Goal: Information Seeking & Learning: Learn about a topic

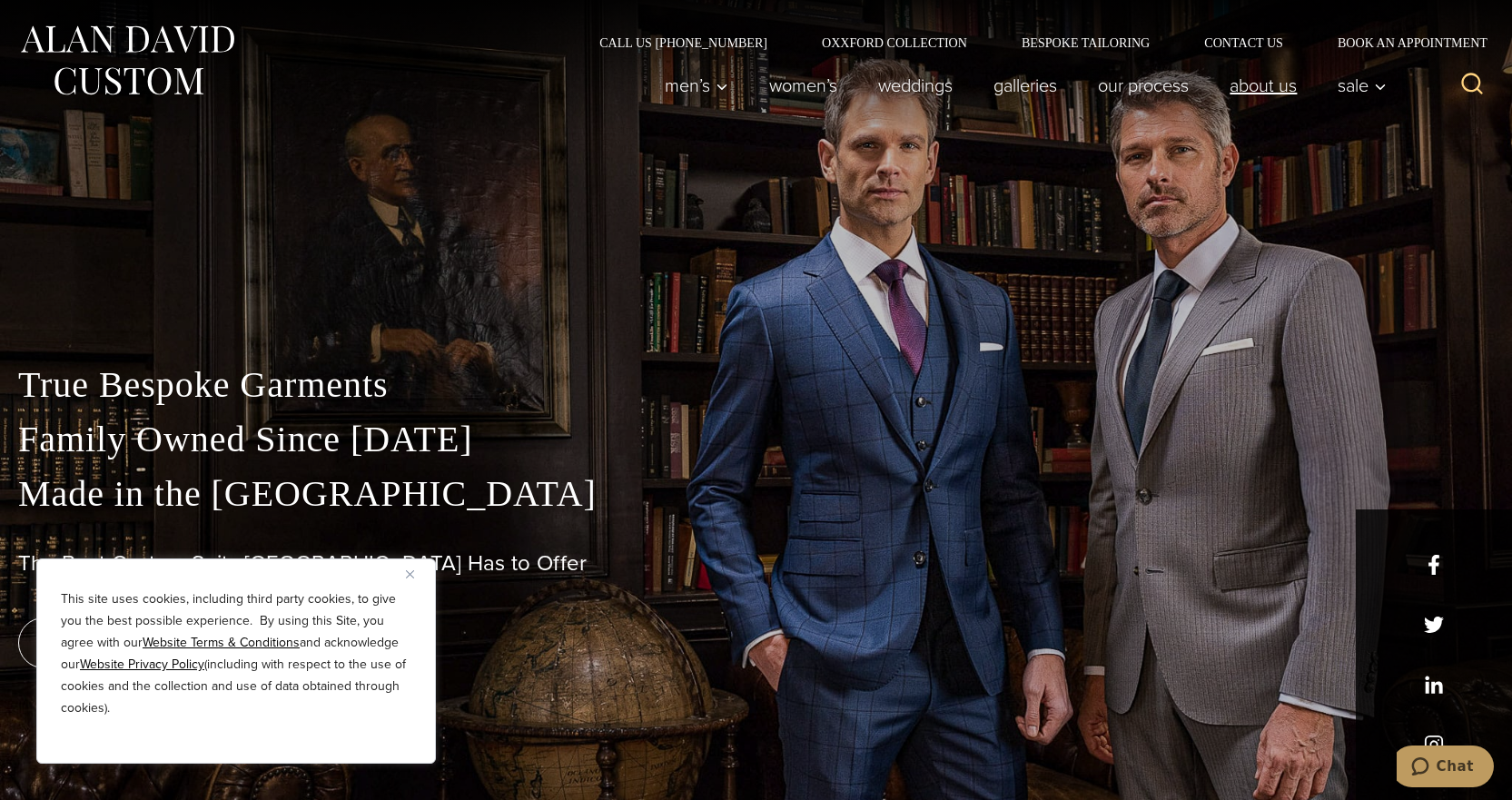
click at [1243, 84] on link "About Us" at bounding box center [1263, 85] width 108 height 37
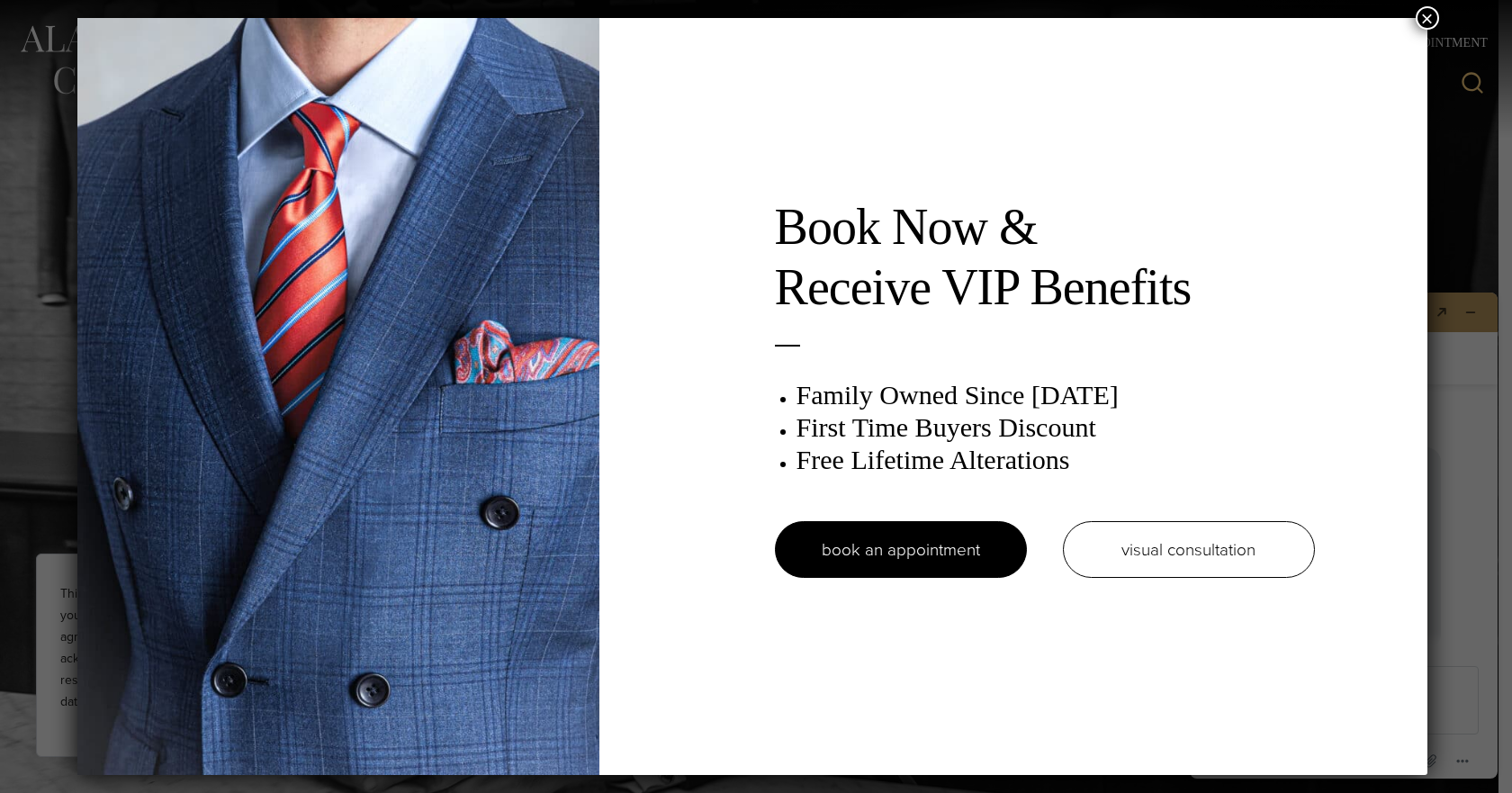
click at [1432, 13] on button "×" at bounding box center [1428, 18] width 24 height 24
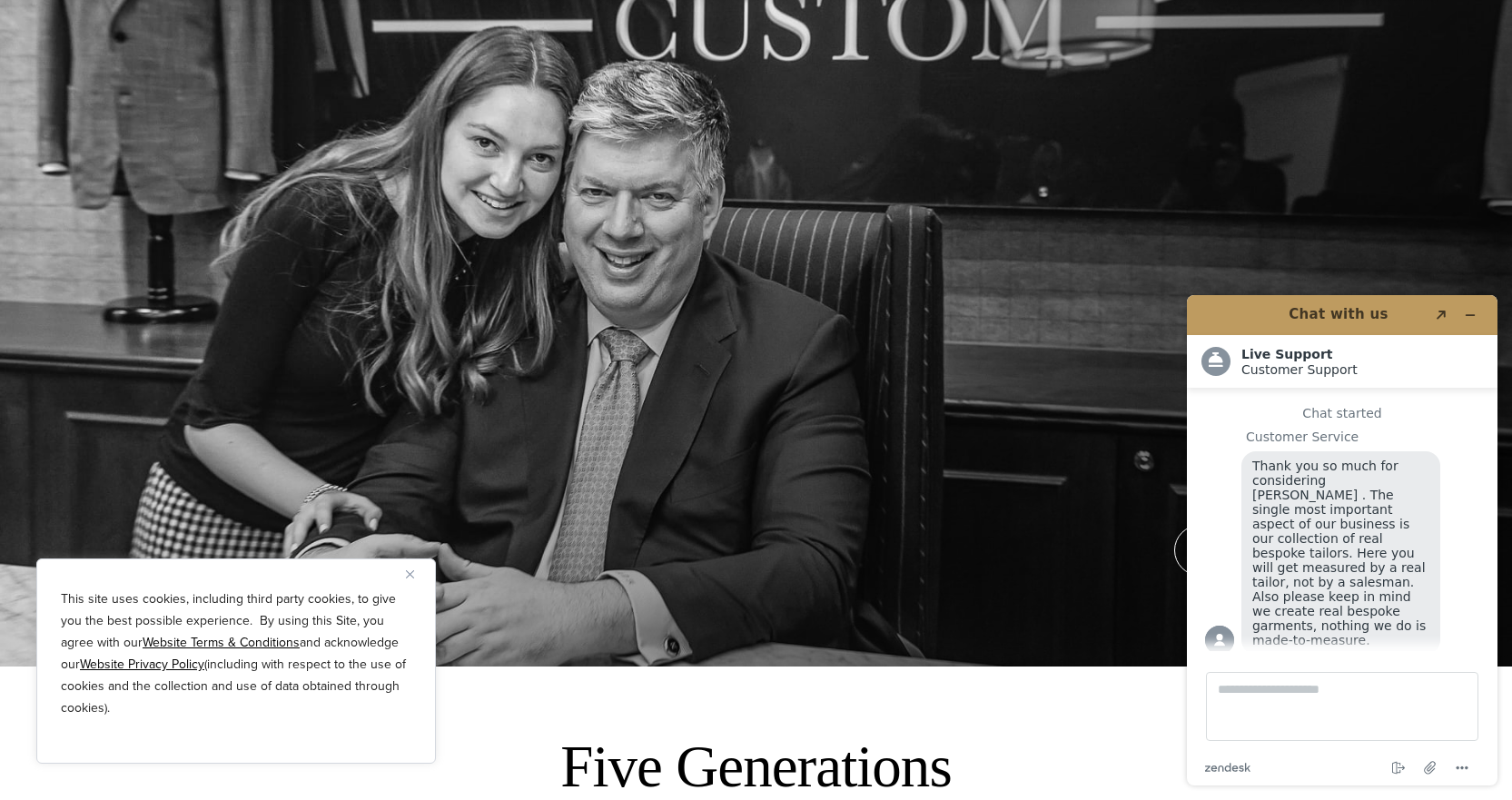
scroll to position [91, 0]
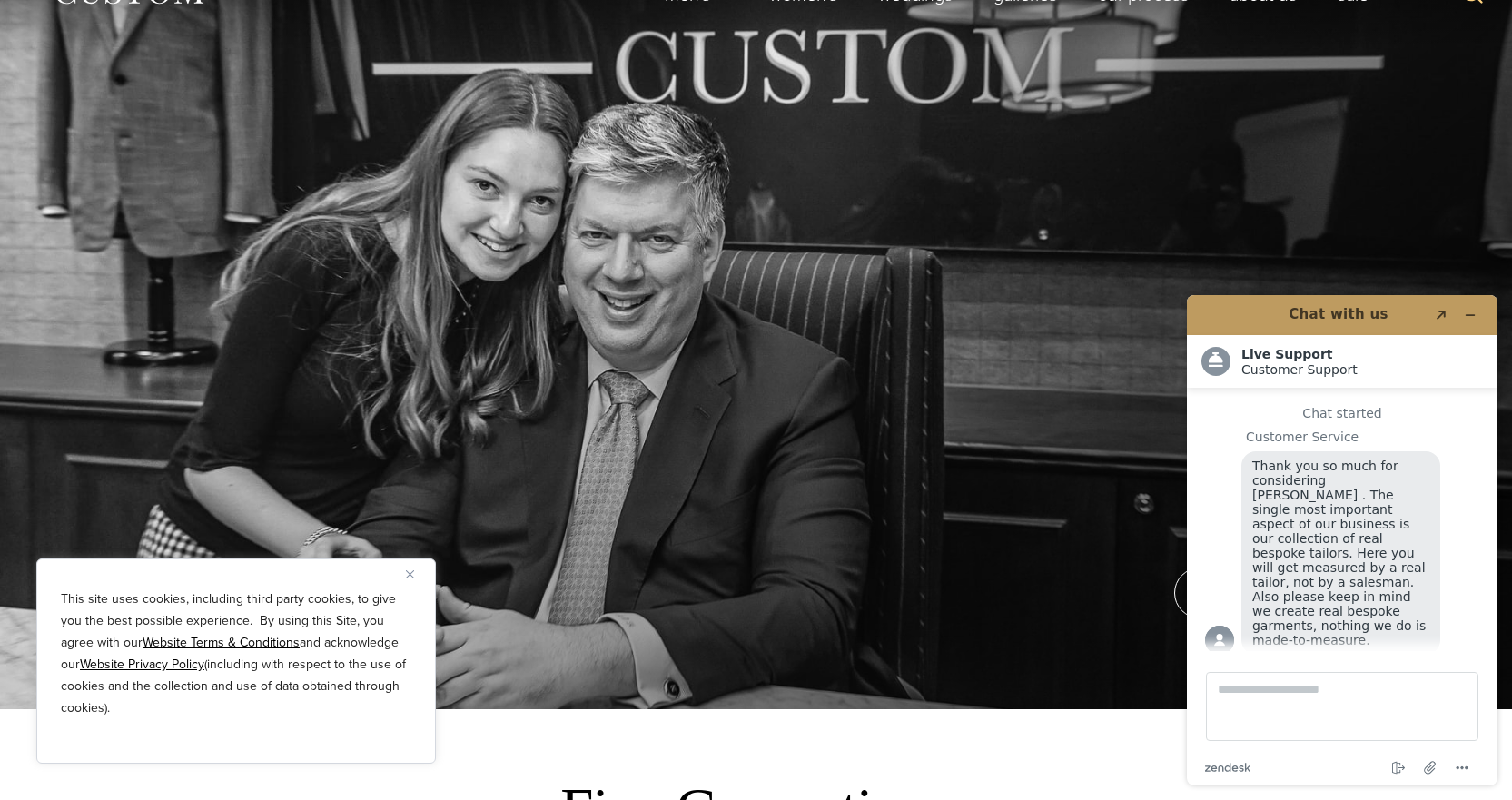
click at [407, 572] on img "Close" at bounding box center [410, 574] width 8 height 8
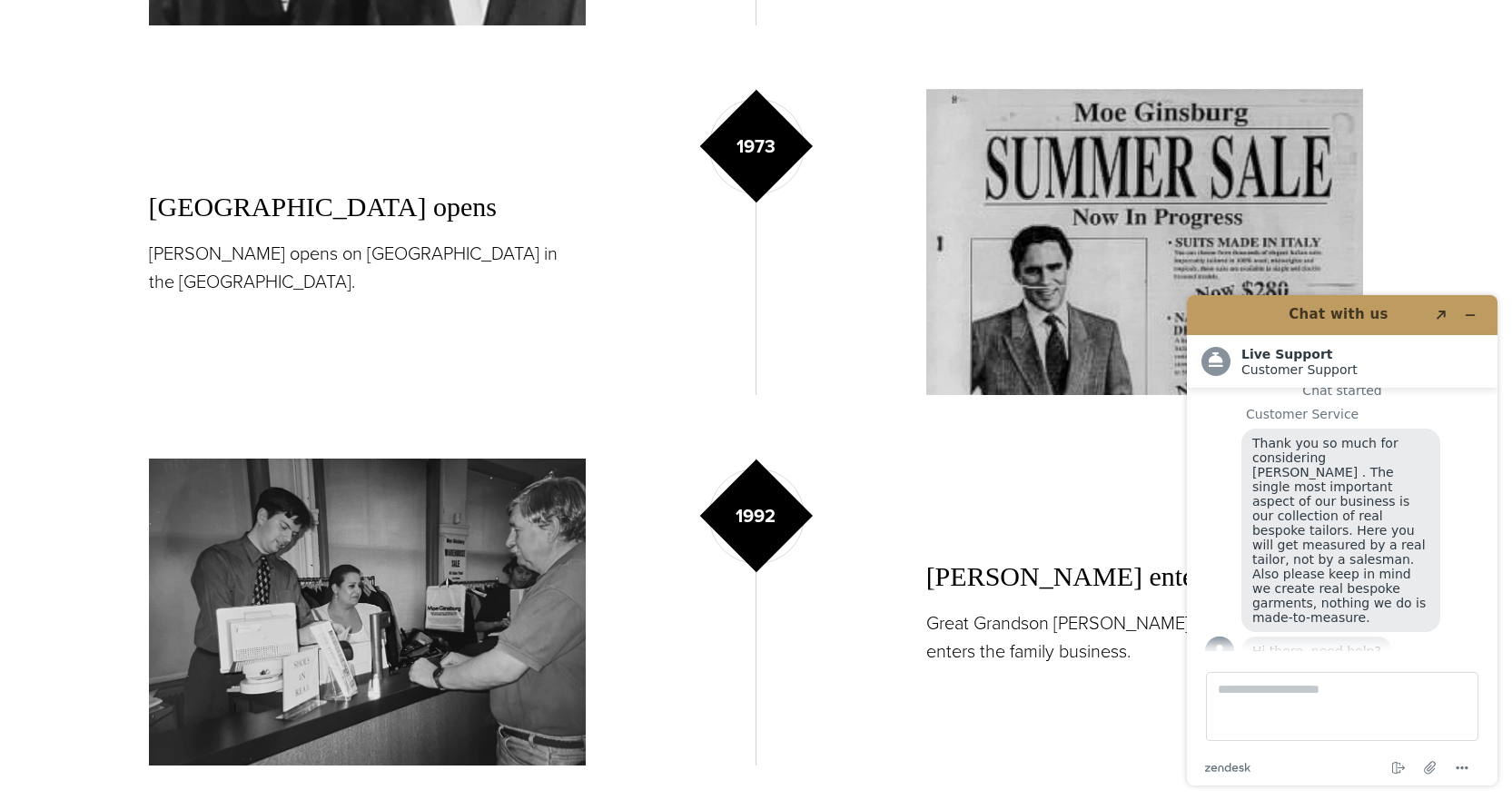
scroll to position [2088, 0]
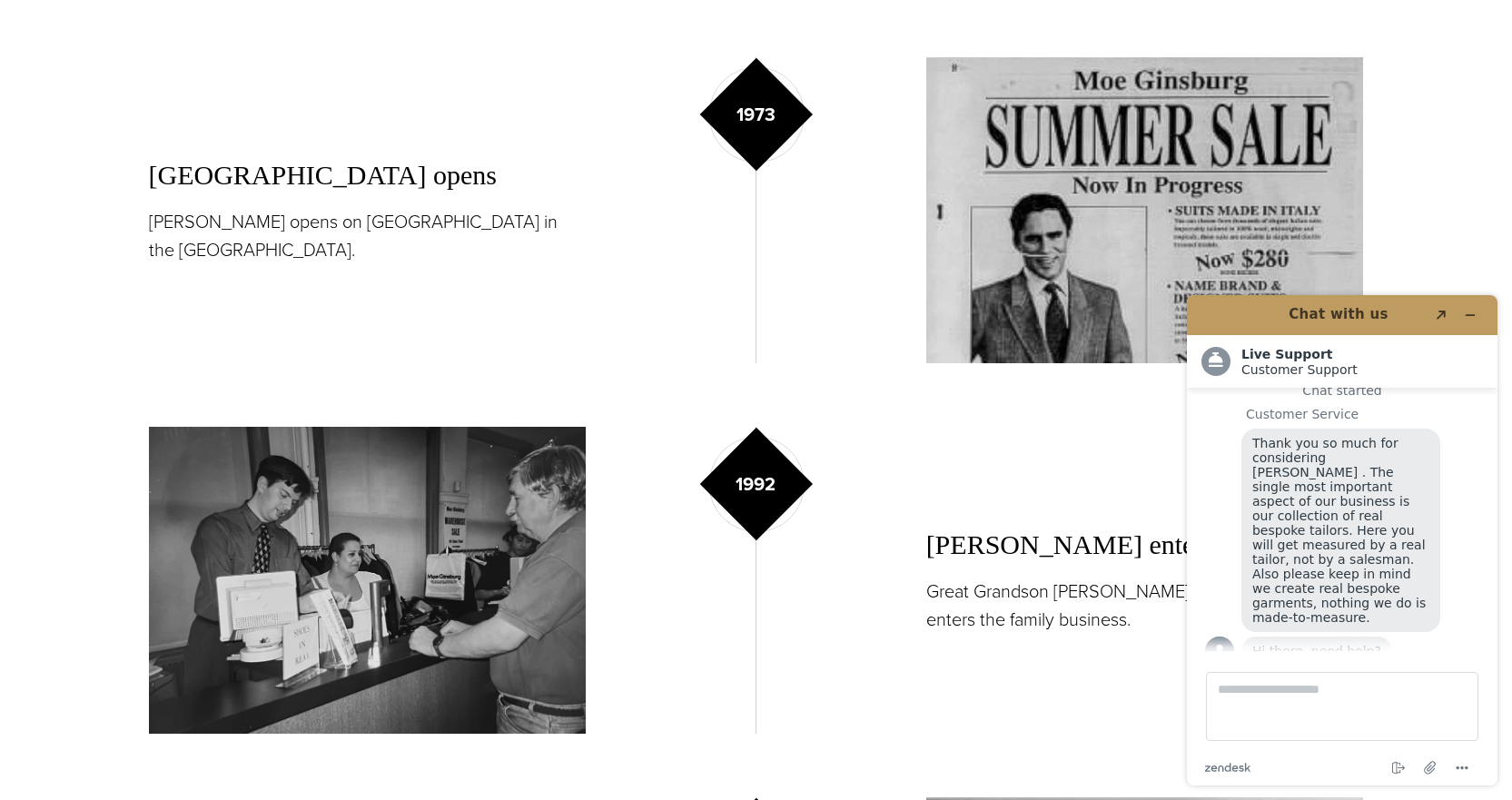
click at [361, 569] on img at bounding box center [367, 580] width 437 height 306
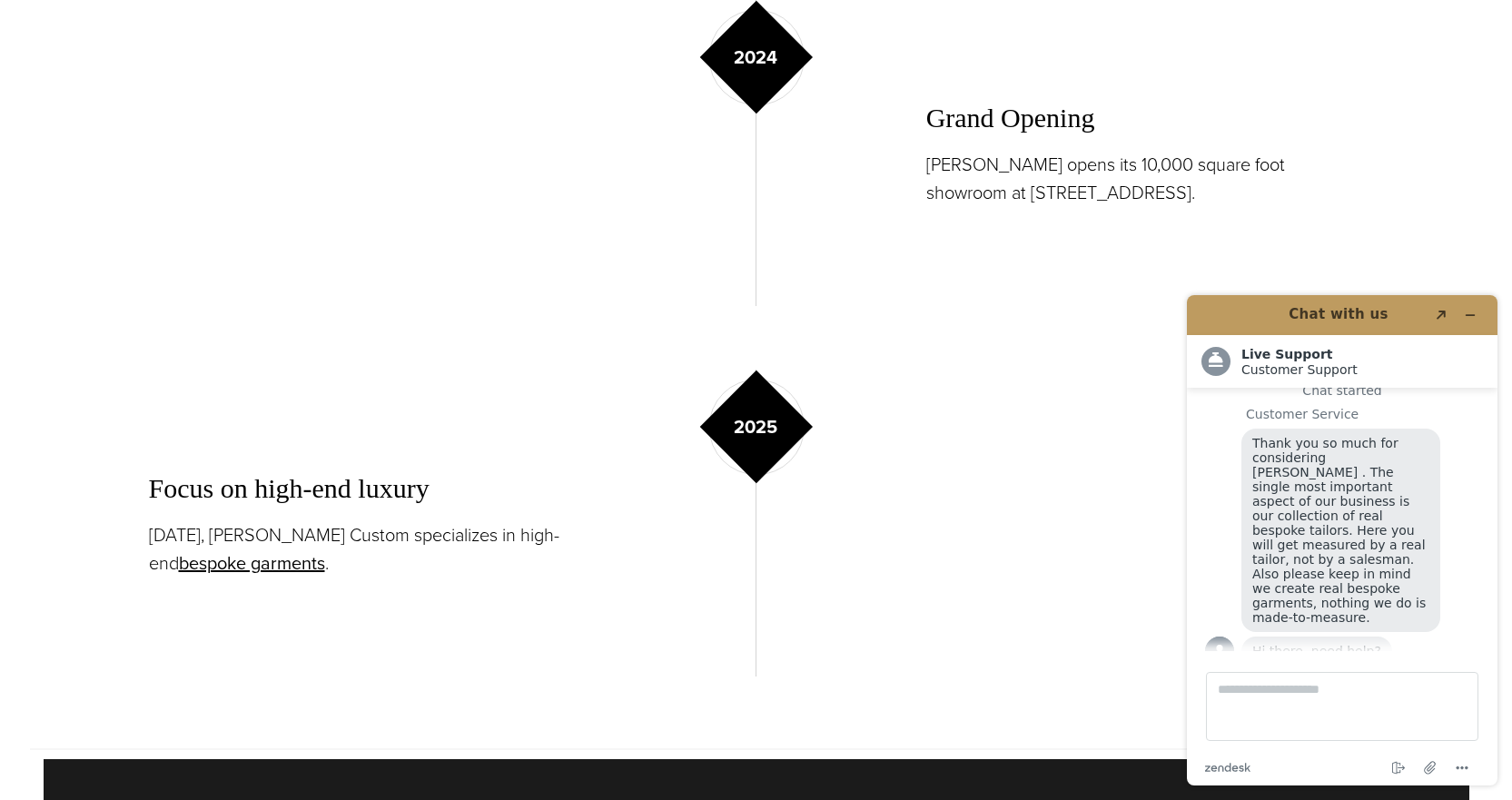
scroll to position [3450, 0]
